Goal: Find specific page/section: Find specific page/section

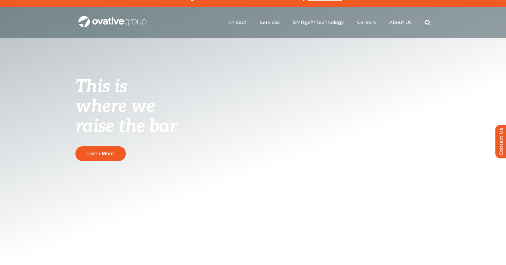
scroll to position [10, 0]
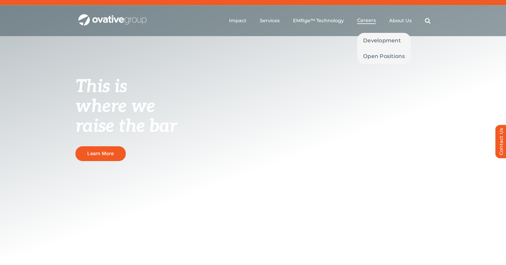
click at [370, 22] on span "Careers" at bounding box center [366, 20] width 19 height 6
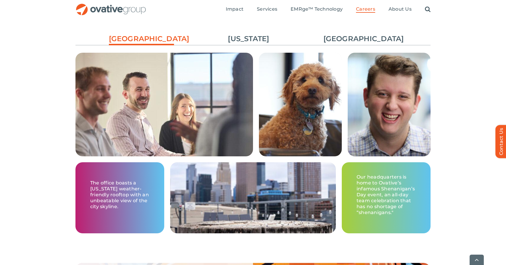
scroll to position [901, 0]
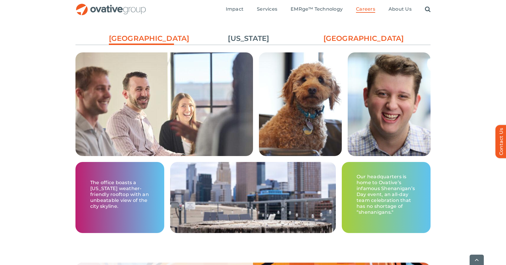
click at [345, 38] on link "[GEOGRAPHIC_DATA]" at bounding box center [355, 38] width 65 height 10
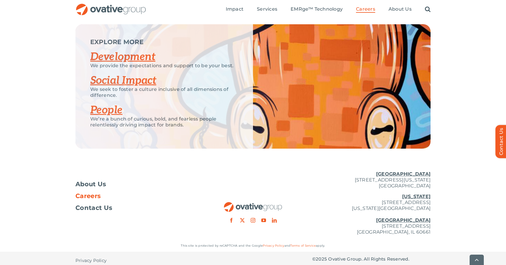
scroll to position [1144, 0]
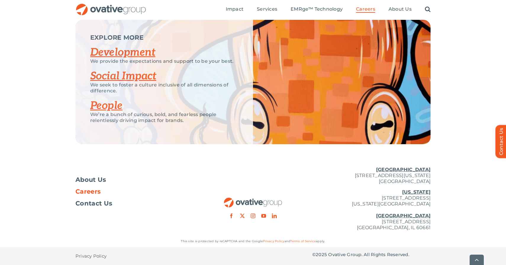
click at [86, 191] on span "Careers" at bounding box center [87, 192] width 25 height 6
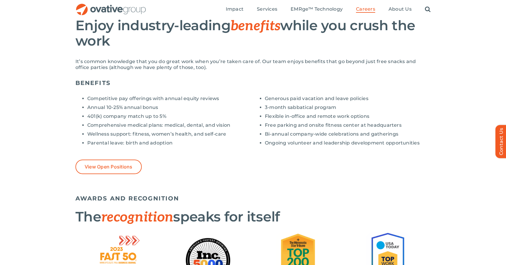
scroll to position [427, 0]
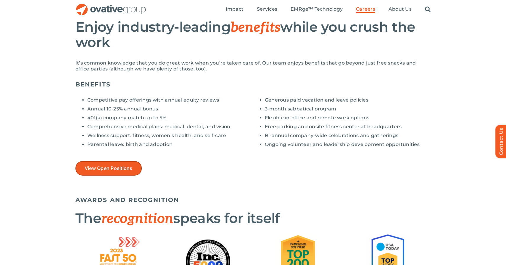
click at [103, 170] on span "View Open Positions" at bounding box center [109, 168] width 48 height 6
